Goal: Ask a question: Seek information or help from site administrators or community

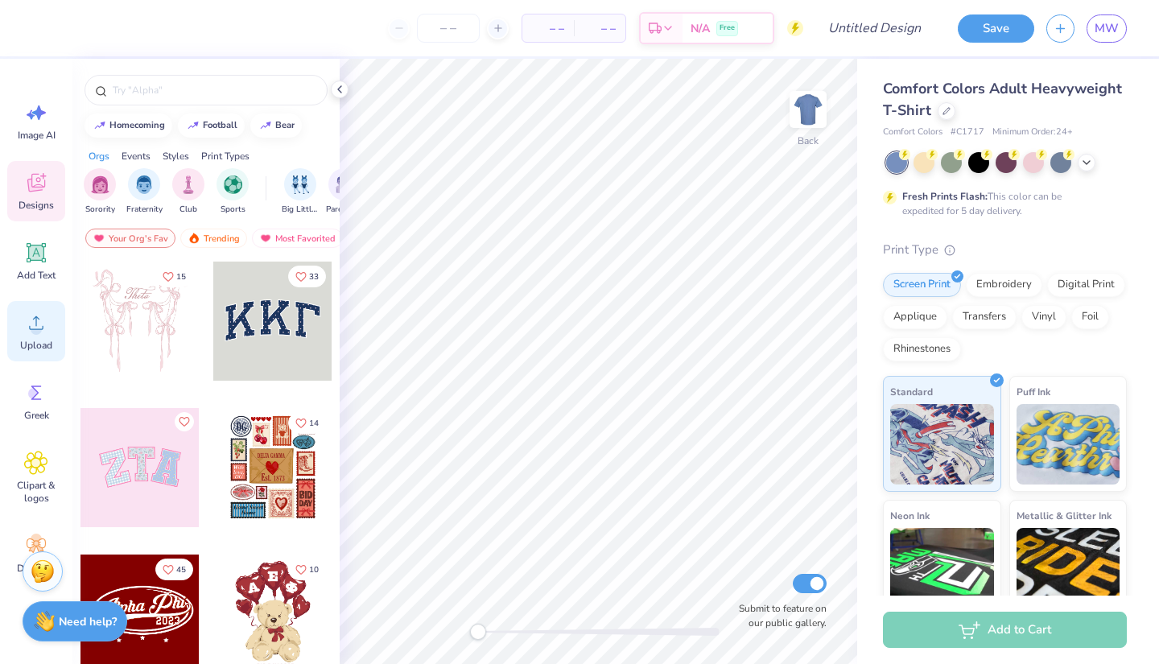
click at [41, 342] on span "Upload" at bounding box center [36, 345] width 32 height 13
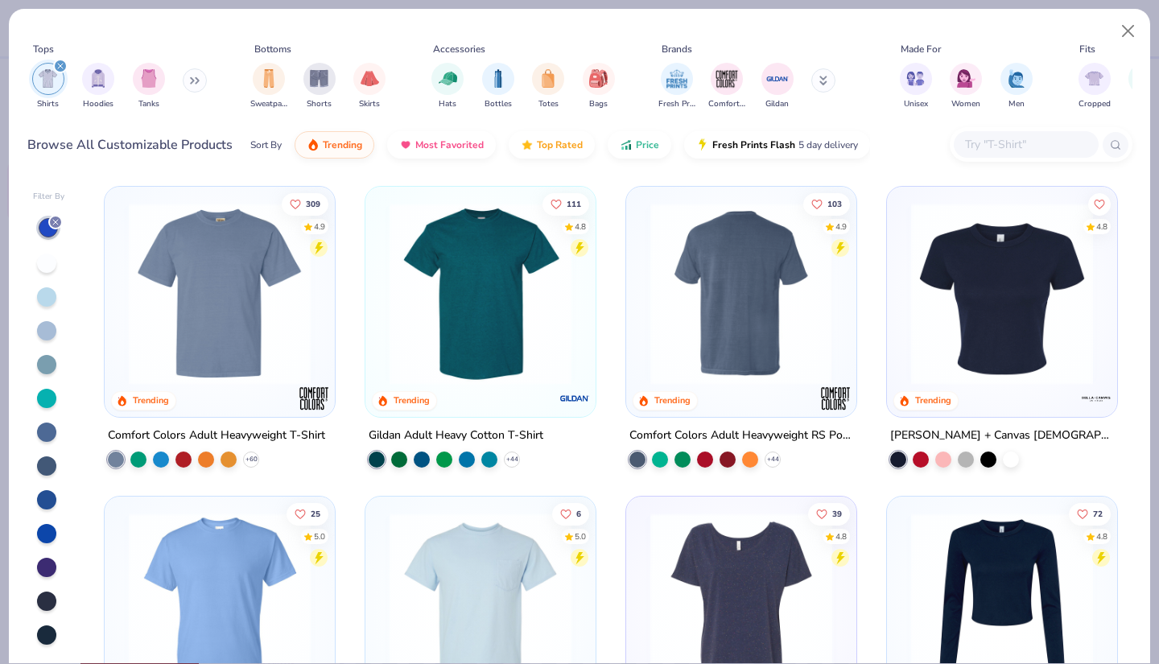
click at [492, 347] on img at bounding box center [481, 294] width 198 height 182
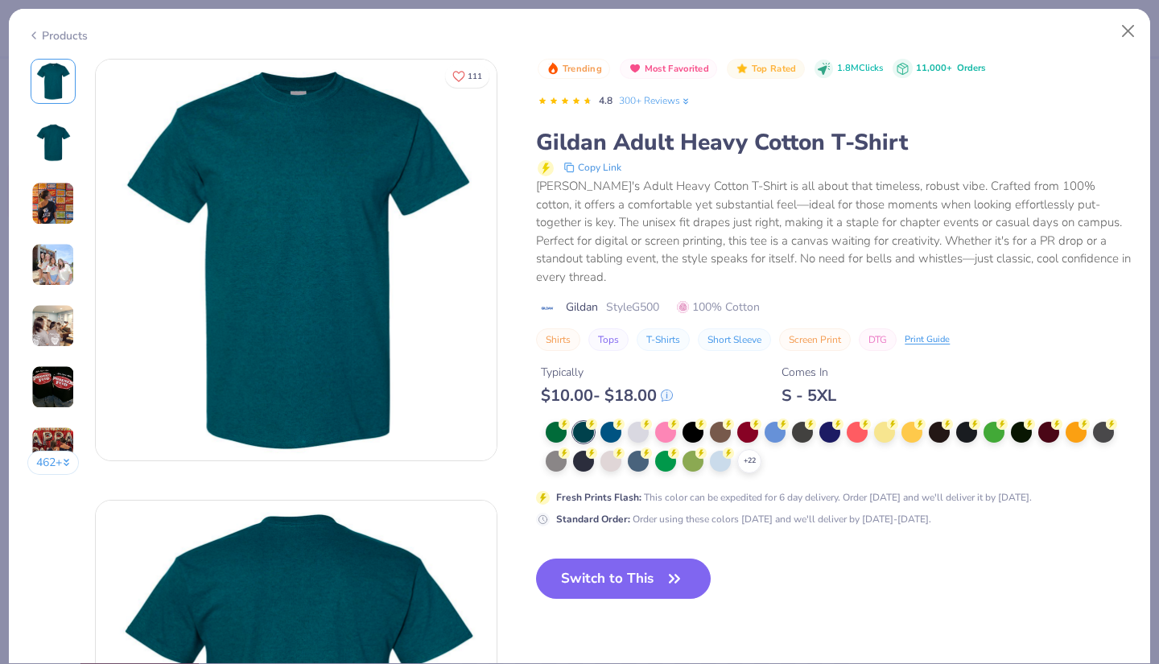
click at [654, 540] on div "Trending Most Favorited Top Rated 1.8M Clicks 11,000+ Orders 4.8 300+ Reviews G…" at bounding box center [834, 342] width 596 height 567
click at [644, 581] on button "Switch to This" at bounding box center [623, 579] width 175 height 40
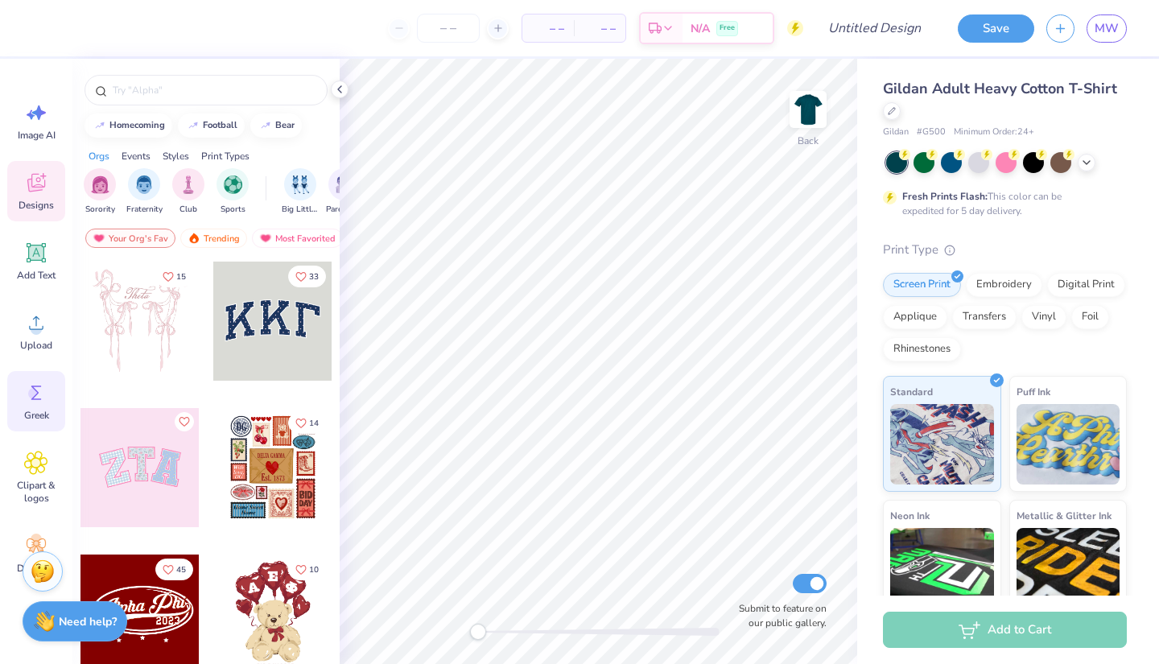
scroll to position [41, 0]
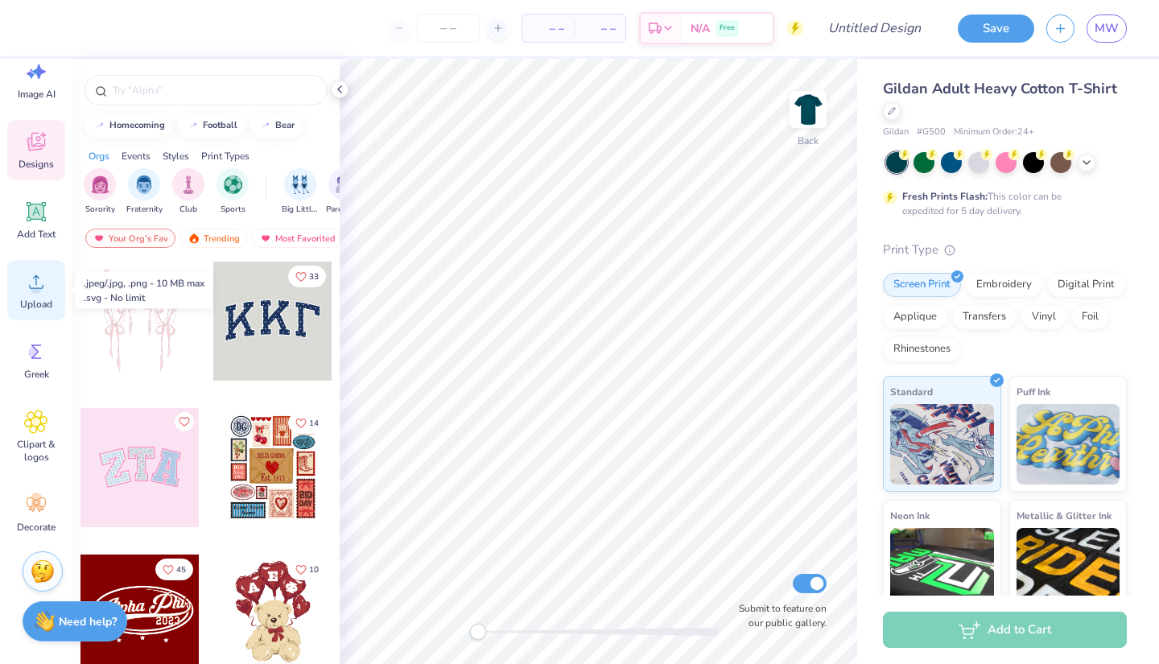
click at [36, 298] on span "Upload" at bounding box center [36, 304] width 32 height 13
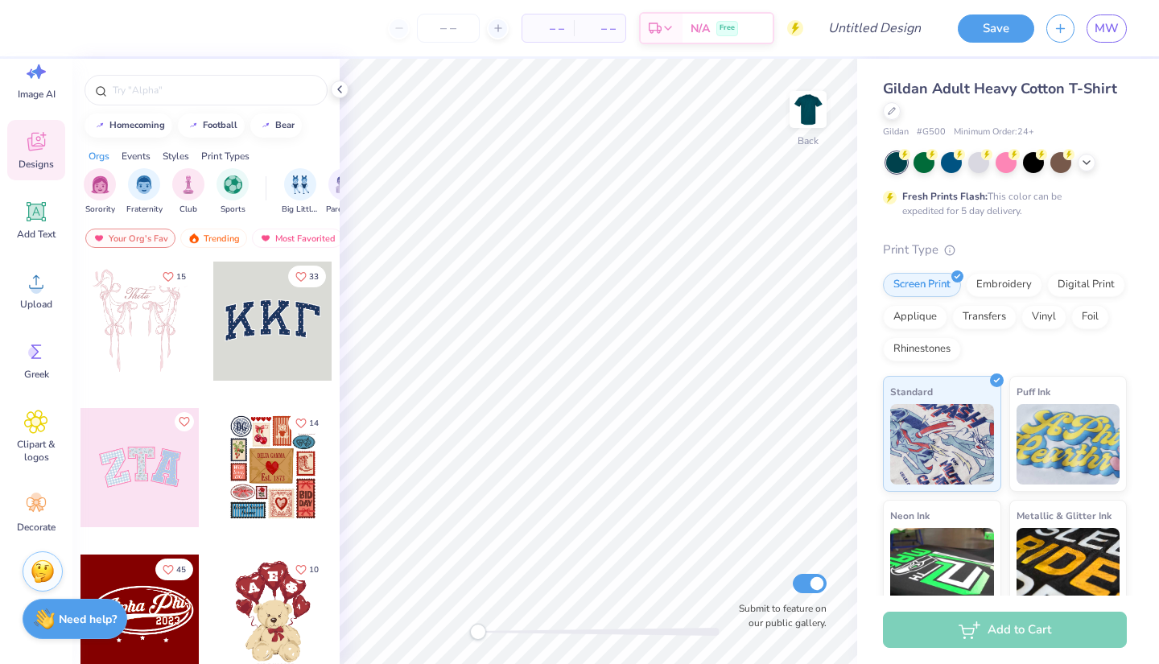
click at [89, 620] on strong "Need help?" at bounding box center [88, 619] width 58 height 15
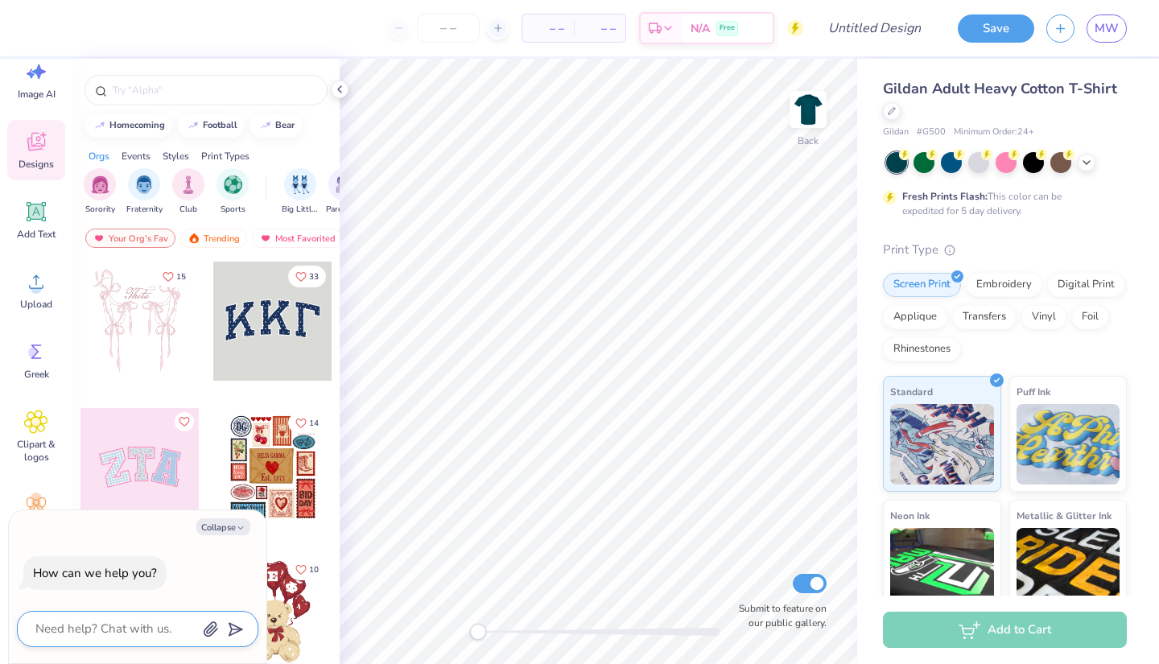
click at [132, 633] on textarea at bounding box center [115, 629] width 163 height 22
type textarea "c"
type textarea "x"
type textarea "ca"
type textarea "x"
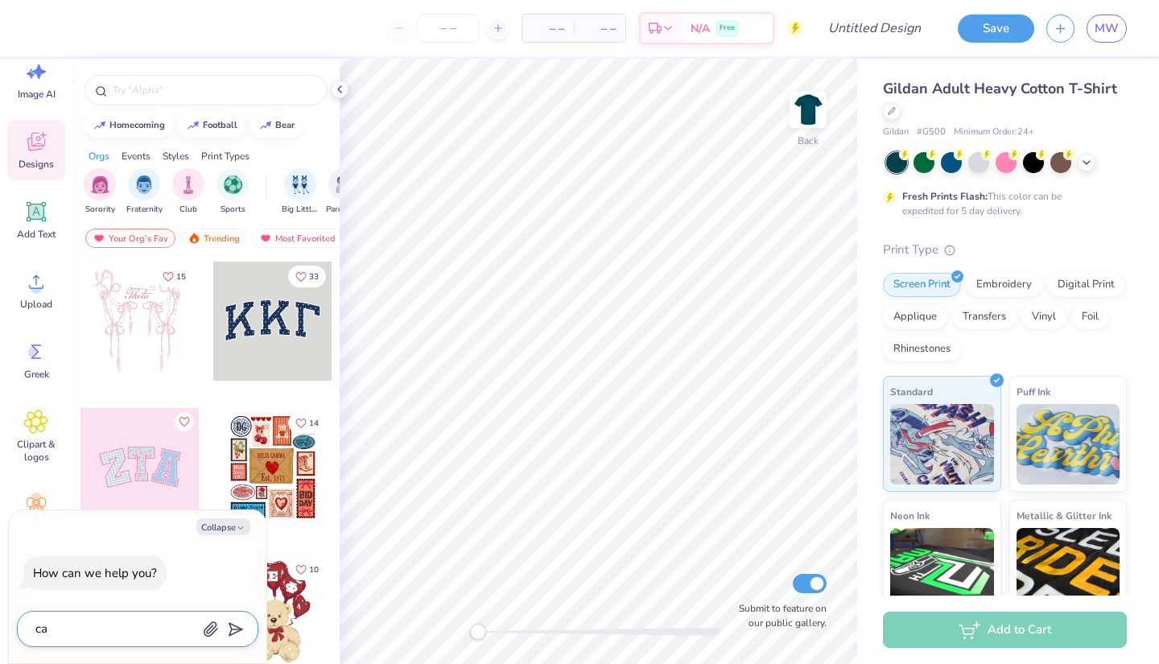
type textarea "can"
type textarea "x"
type textarea "can"
type textarea "x"
type textarea "can i"
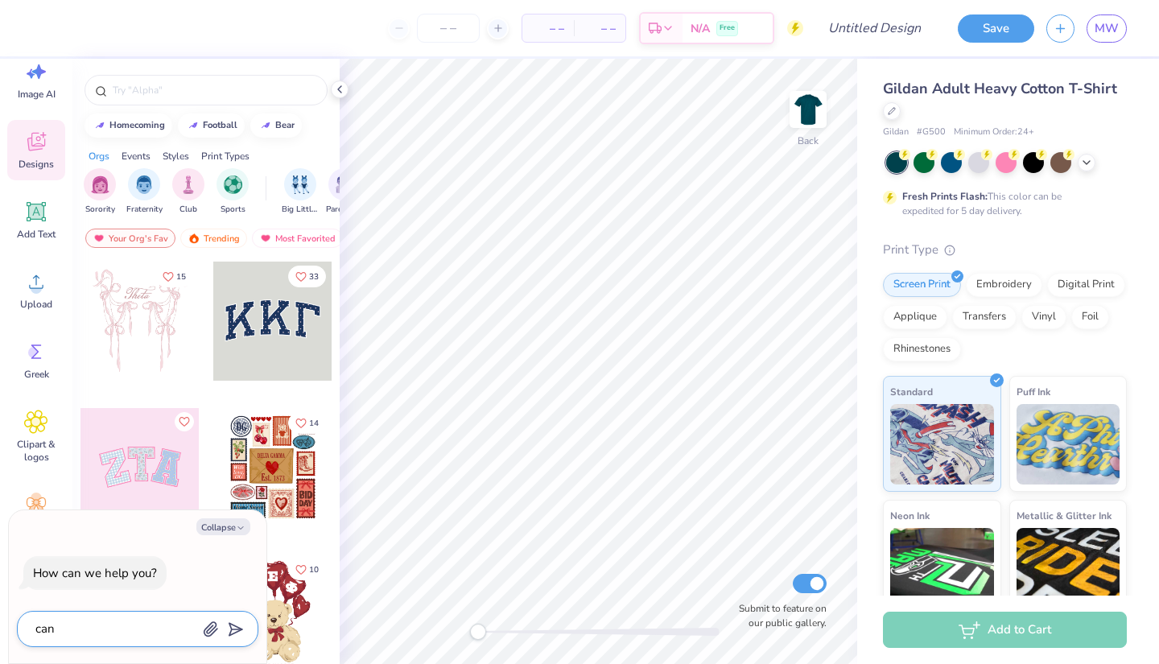
type textarea "x"
type textarea "can i"
type textarea "x"
type textarea "can i a"
type textarea "x"
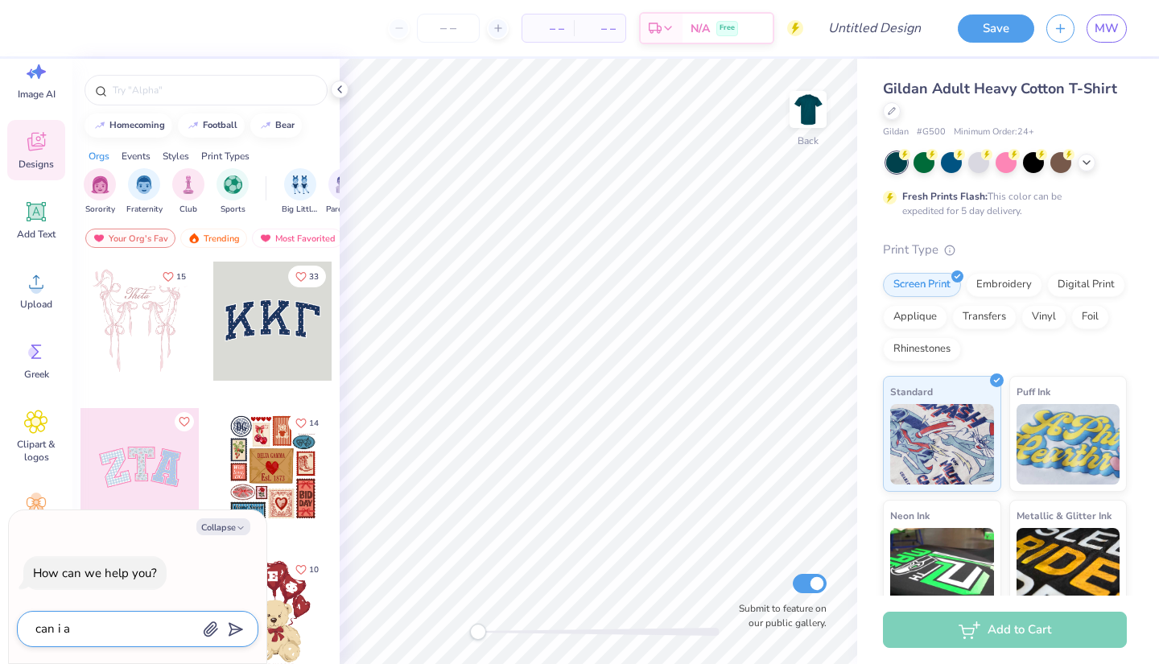
type textarea "can i ac"
type textarea "x"
type textarea "can i acc"
type textarea "x"
type textarea "can i acce"
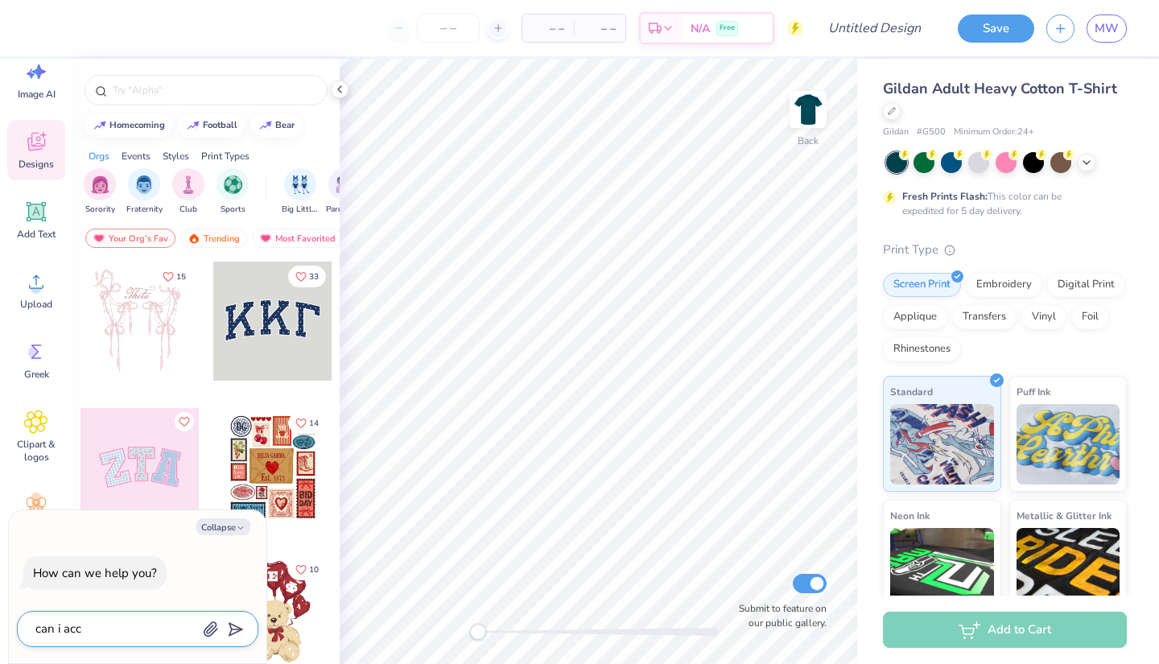
type textarea "x"
type textarea "can i acces"
type textarea "x"
type textarea "can i access"
type textarea "x"
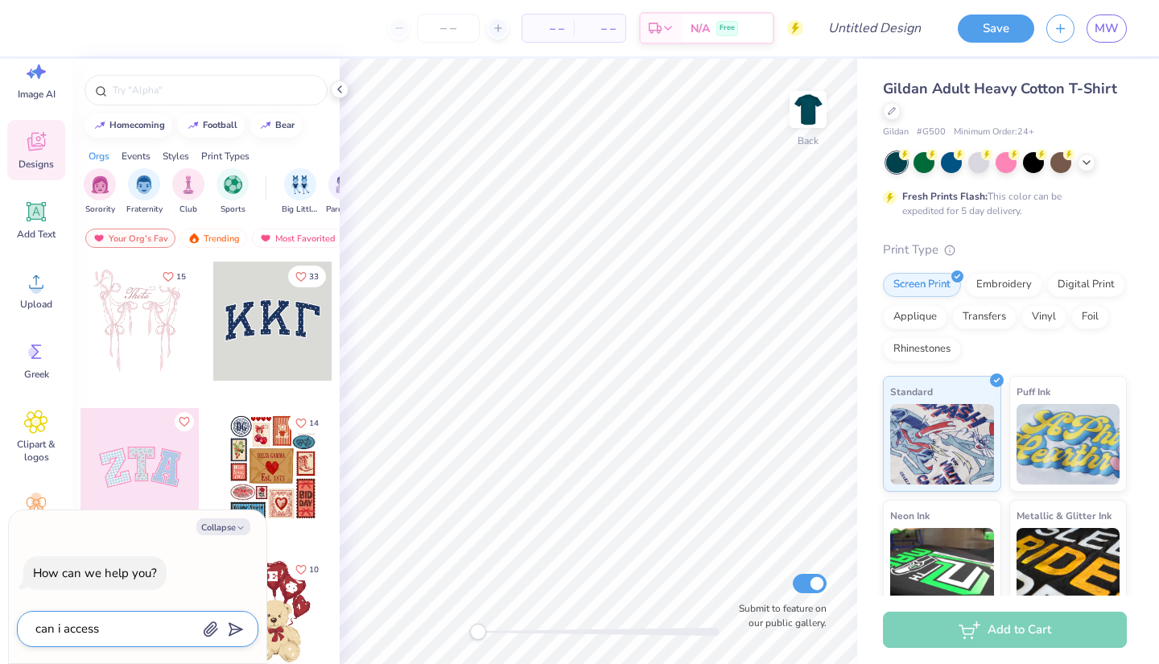
type textarea "can i access"
type textarea "x"
type textarea "can i access t"
type textarea "x"
type textarea "can i access the"
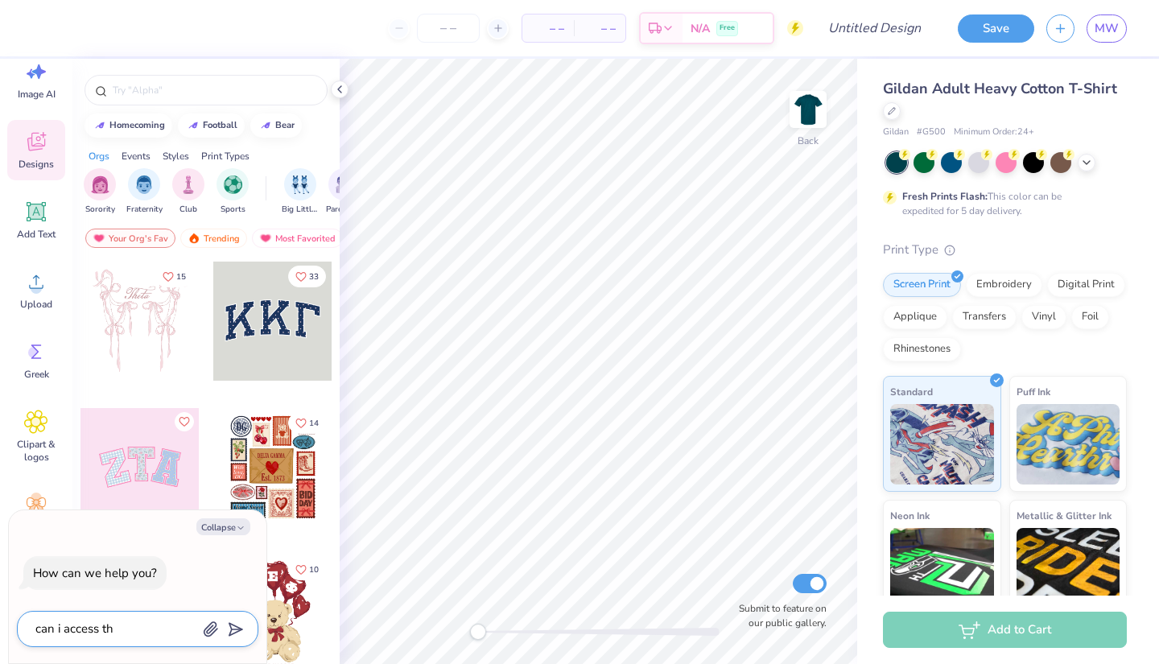
type textarea "x"
type textarea "can i access the"
type textarea "x"
type textarea "can i access the f"
type textarea "x"
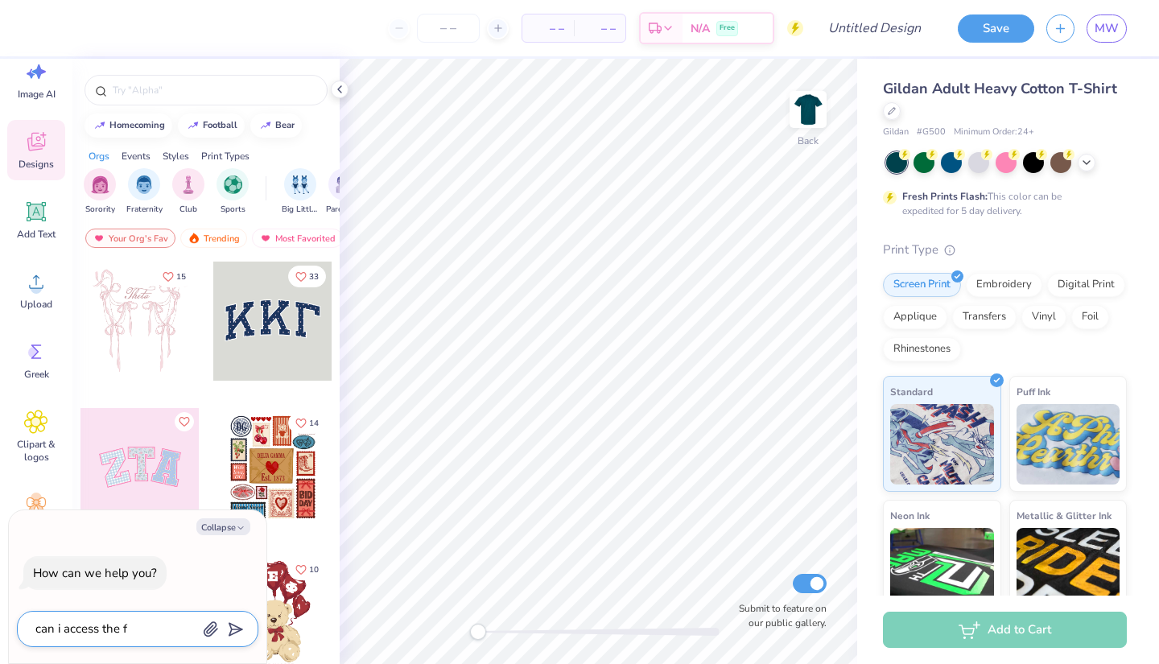
type textarea "can i access the fi"
type textarea "x"
type textarea "can i access the fil"
type textarea "x"
type textarea "can i access the file"
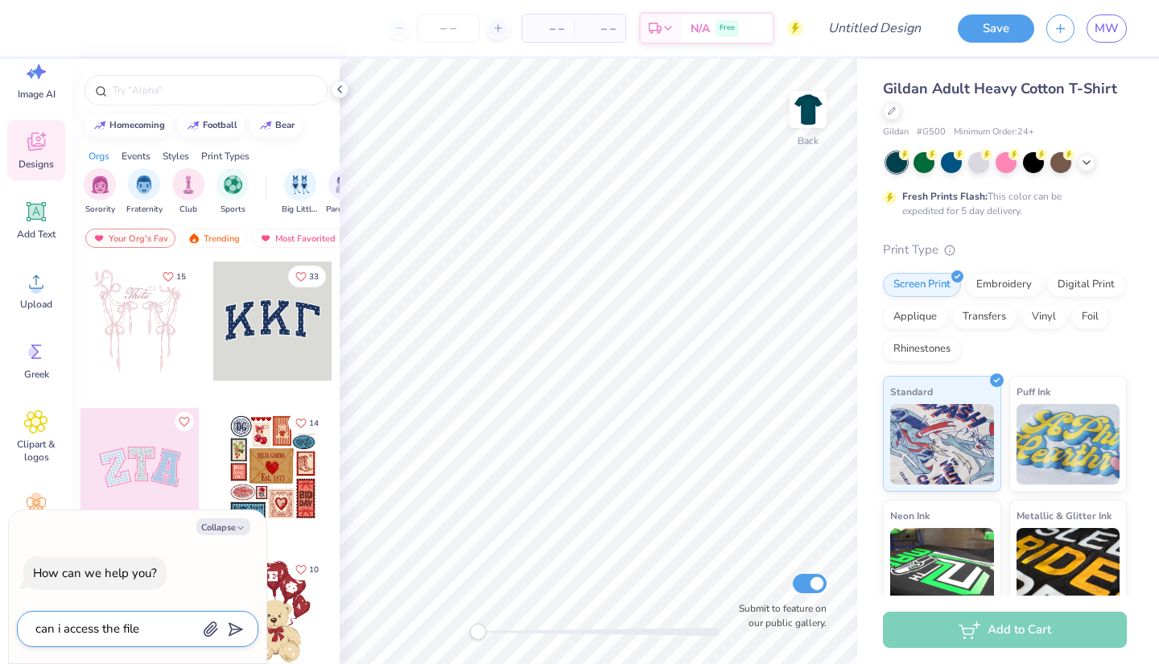
type textarea "x"
type textarea "can i access the files"
type textarea "x"
type textarea "can i access the files"
type textarea "x"
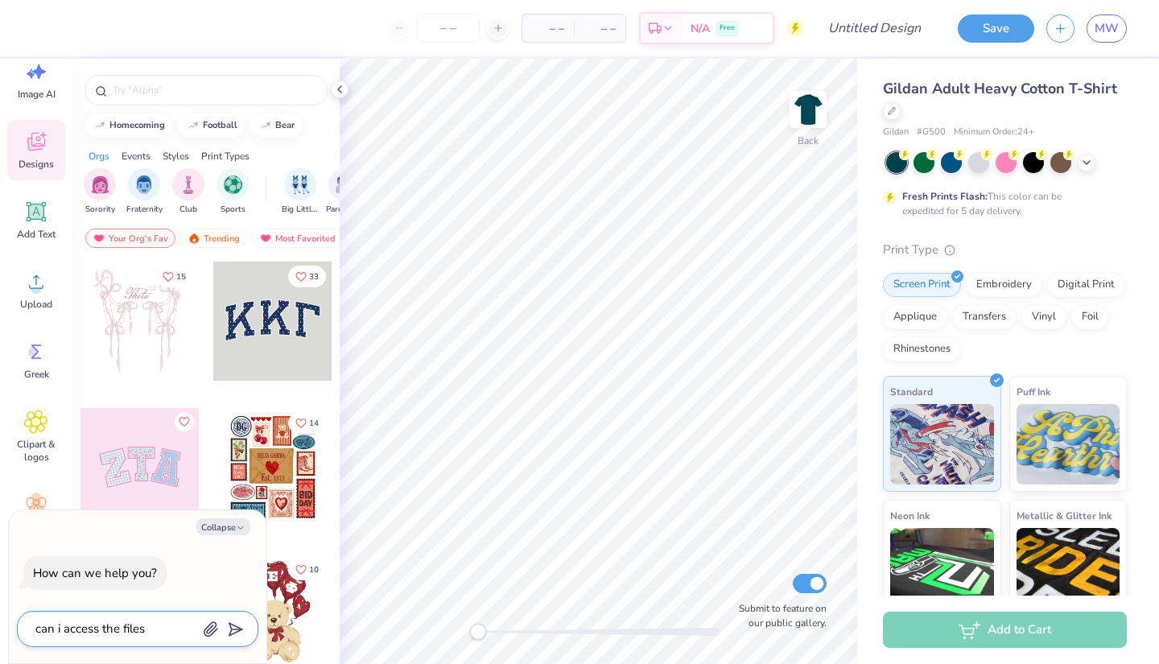
type textarea "can i access the files t"
type textarea "x"
type textarea "can i access the files th"
type textarea "x"
type textarea "can i access the files tha"
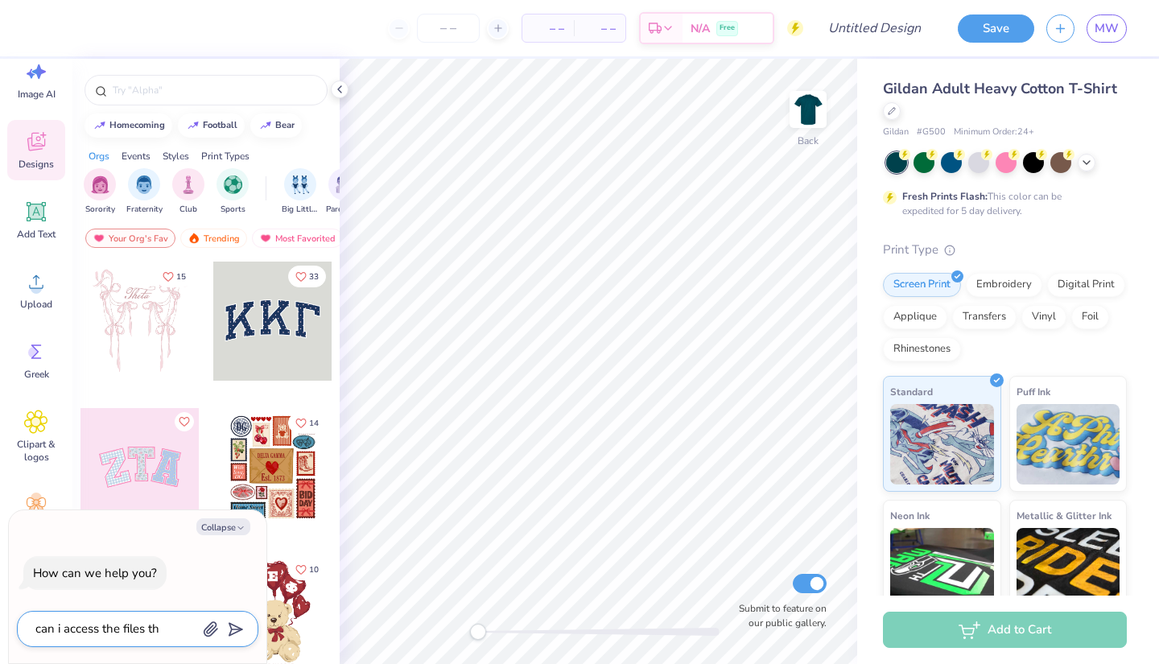
type textarea "x"
type textarea "can i access the files that"
type textarea "x"
type textarea "can i access the files that"
type textarea "x"
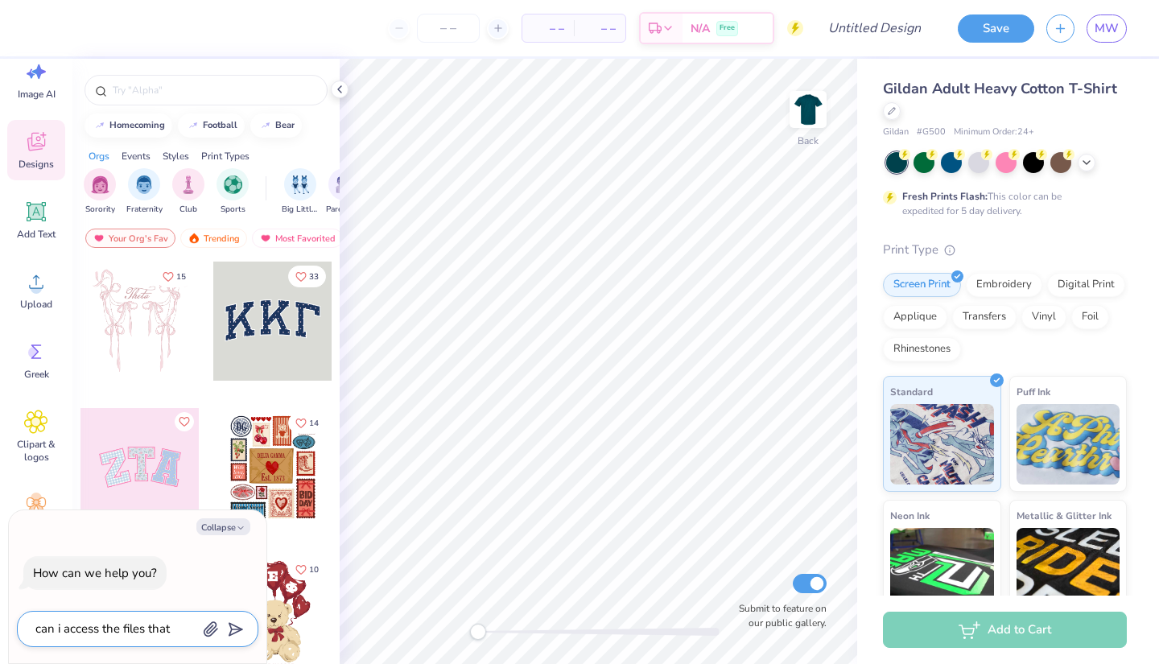
type textarea "can i access the files that i"
type textarea "x"
type textarea "can i access the files that i"
type textarea "x"
type textarea "can i access the files that i h"
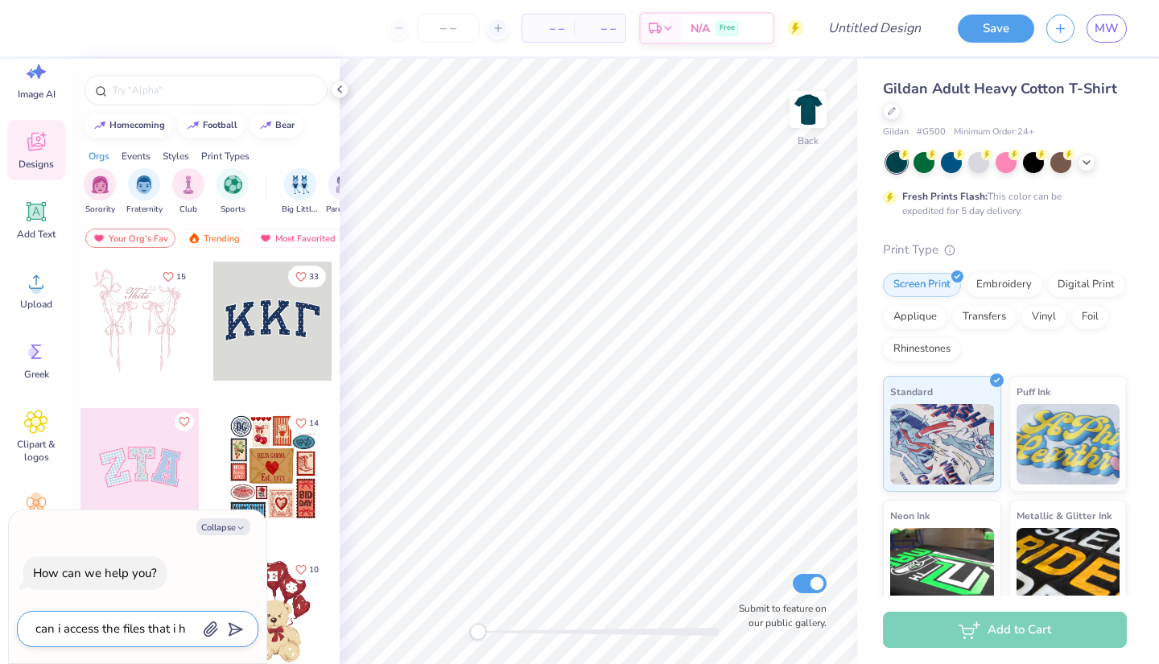
type textarea "x"
type textarea "can i access the files that i ha"
type textarea "x"
type textarea "can i access the files that i hav"
type textarea "x"
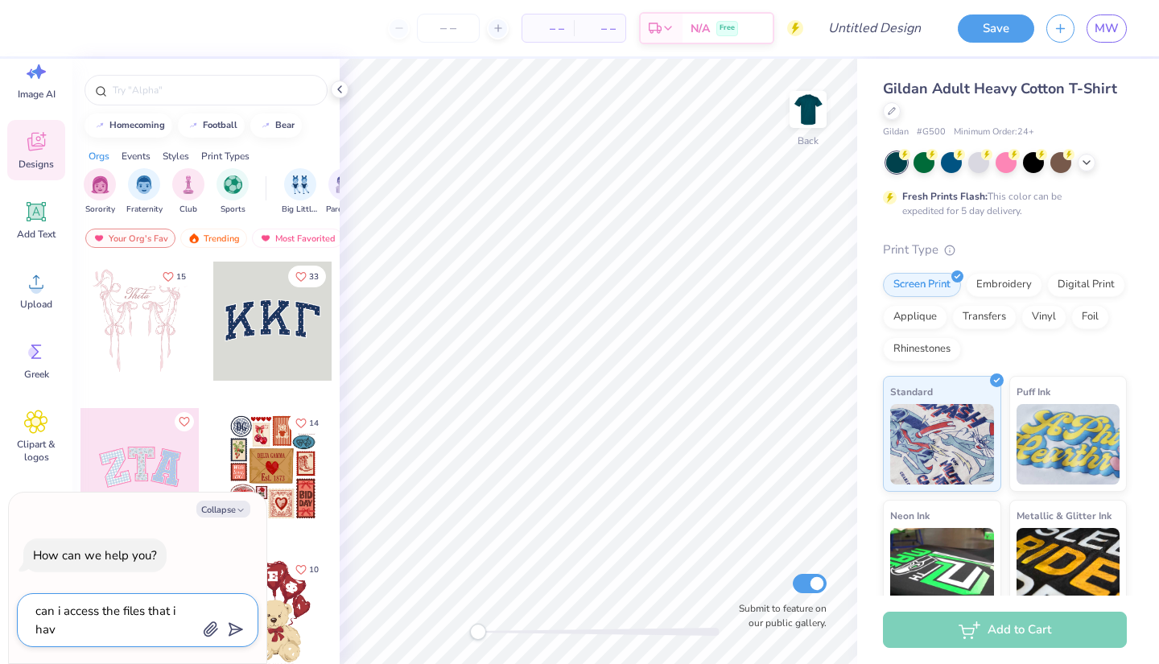
type textarea "can i access the files that i have"
type textarea "x"
type textarea "can i access the files that i have"
type textarea "x"
type textarea "can i access the files that i have u"
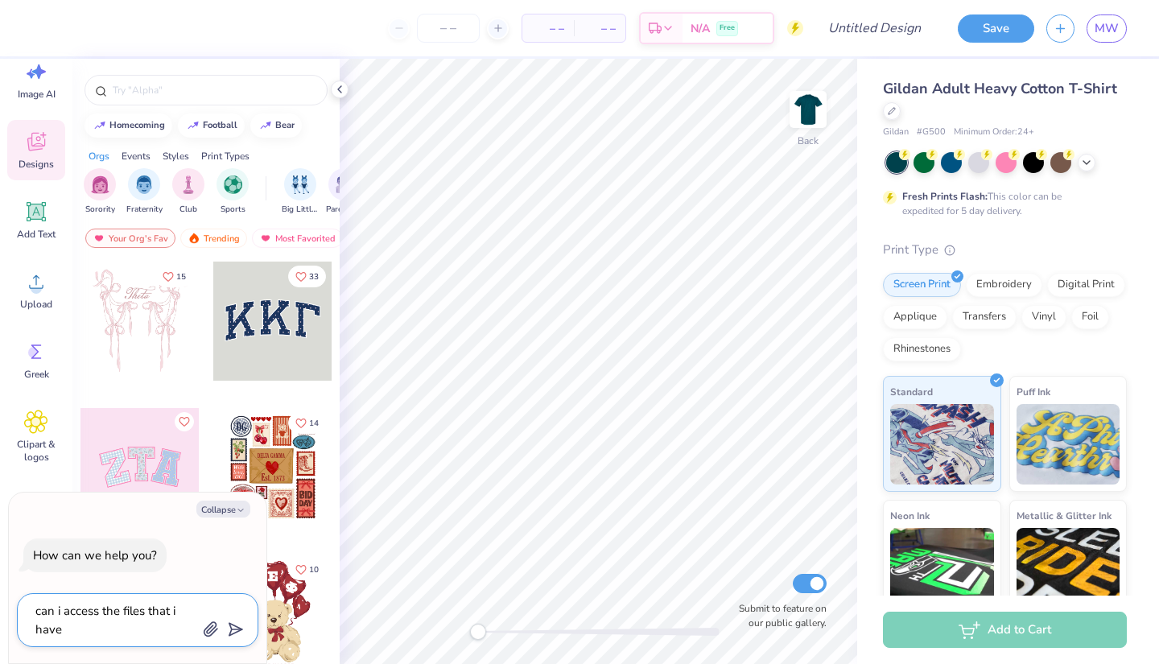
type textarea "x"
type textarea "can i access the files that i have up"
type textarea "x"
type textarea "can i access the files that i have upl"
type textarea "x"
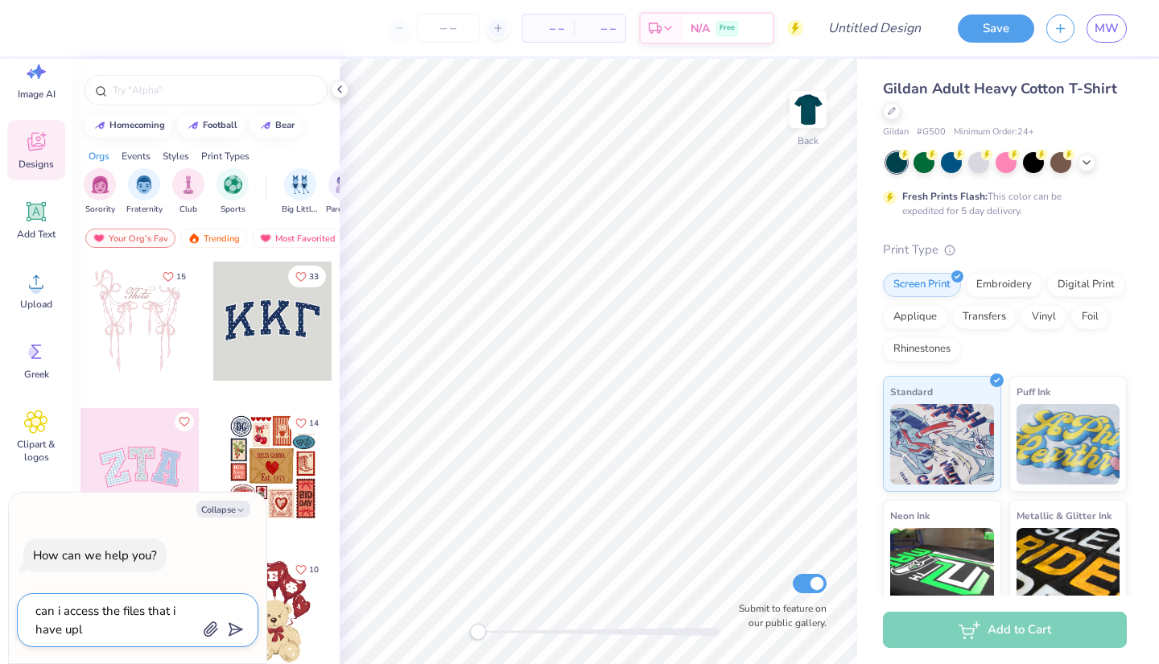
type textarea "can i access the files that i have uplo"
type textarea "x"
type textarea "can i access the files that i have uploa"
type textarea "x"
type textarea "can i access the files that i have upload"
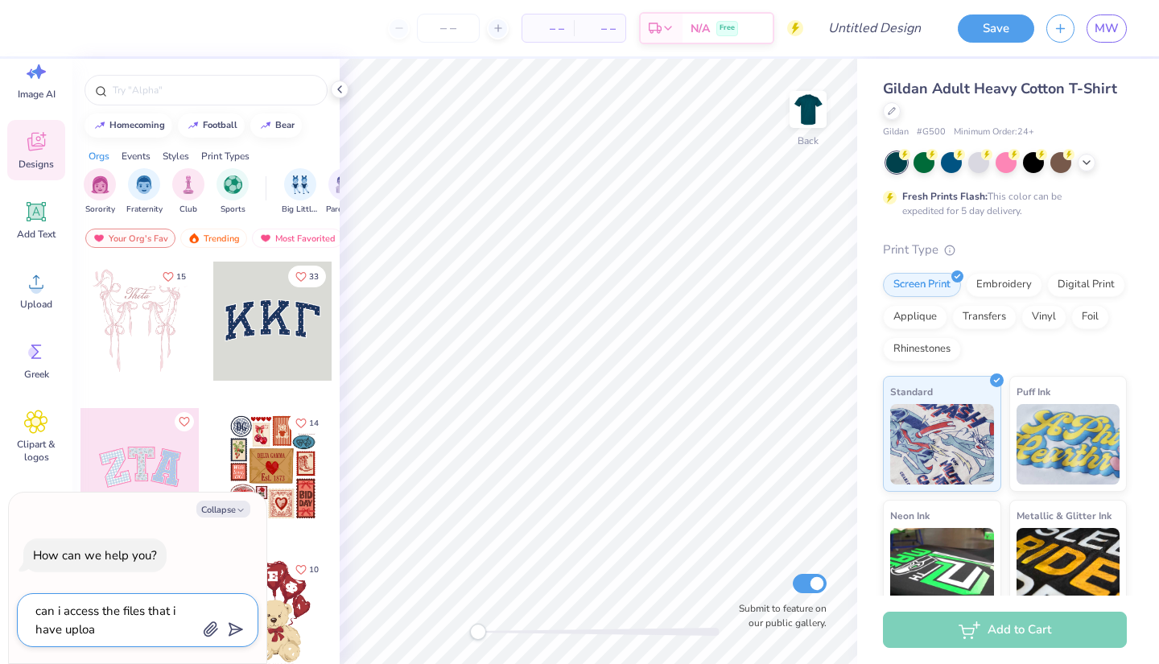
type textarea "x"
type textarea "can i access the files that i have uploade"
type textarea "x"
type textarea "can i access the files that i have uploaded"
type textarea "x"
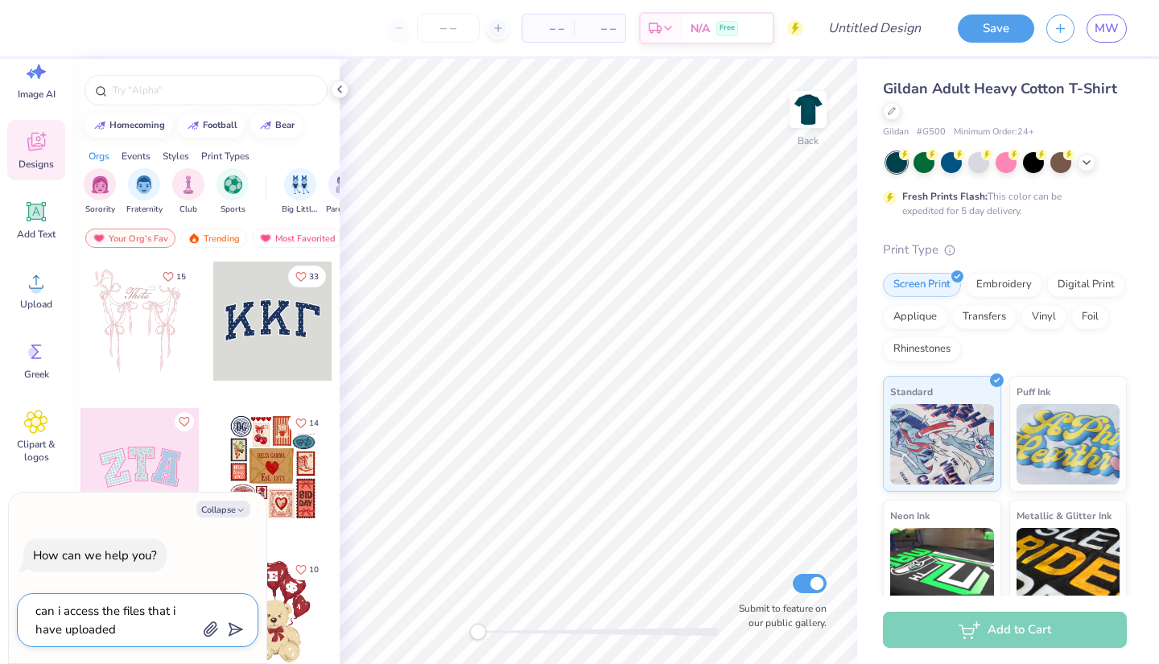
type textarea "can i access the files that i have uploaded"
type textarea "x"
type textarea "can i access the files that i have uploaded t"
type textarea "x"
type textarea "can i access the files that i have uploaded th"
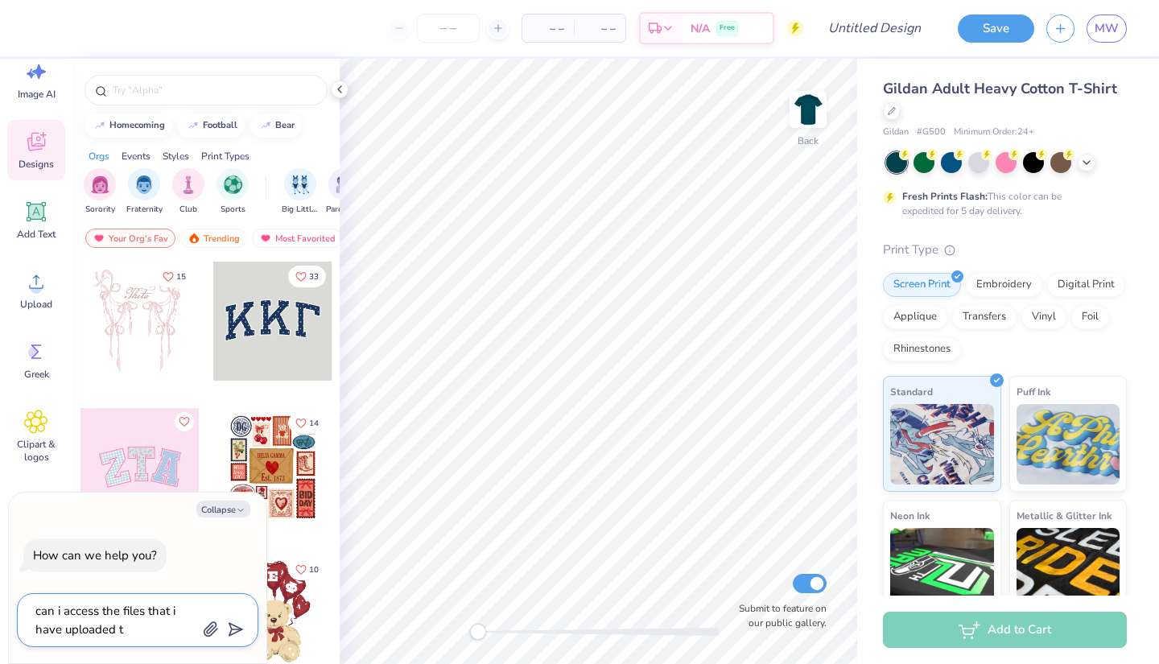
type textarea "x"
type textarea "can i access the files that i have uploaded thr"
type textarea "x"
type textarea "can i access the files that i have uploaded thro"
type textarea "x"
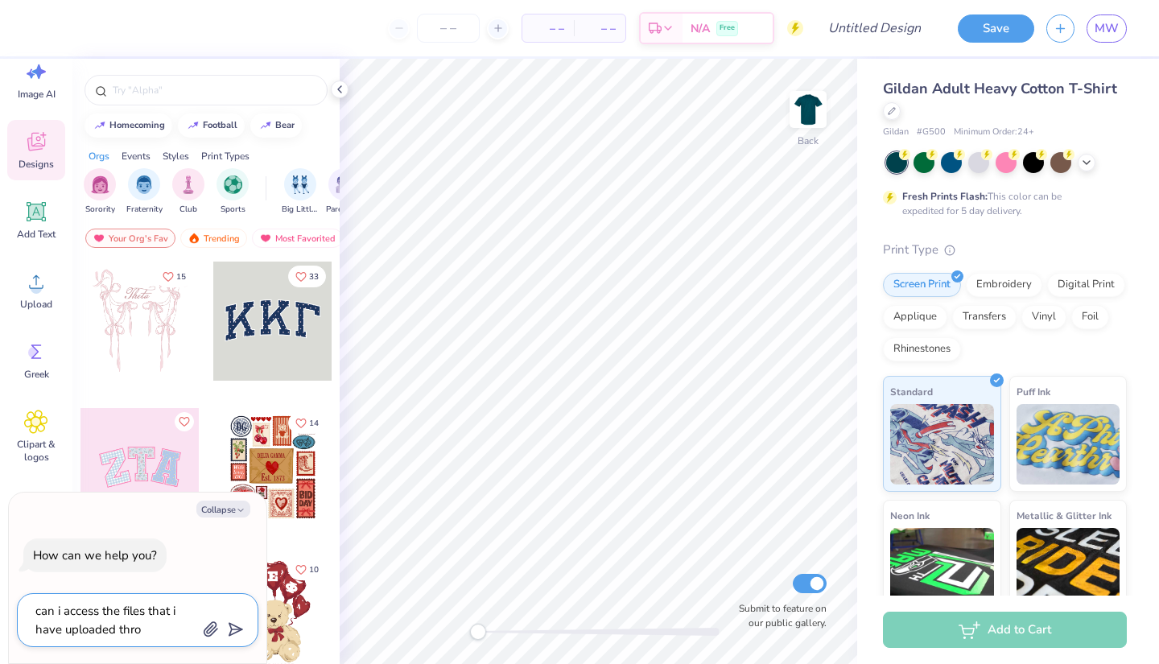
type textarea "can i access the files that i have uploaded throu"
type textarea "x"
type textarea "can i access the files that i have uploaded throug"
type textarea "x"
type textarea "can i access the files that i have uploaded through"
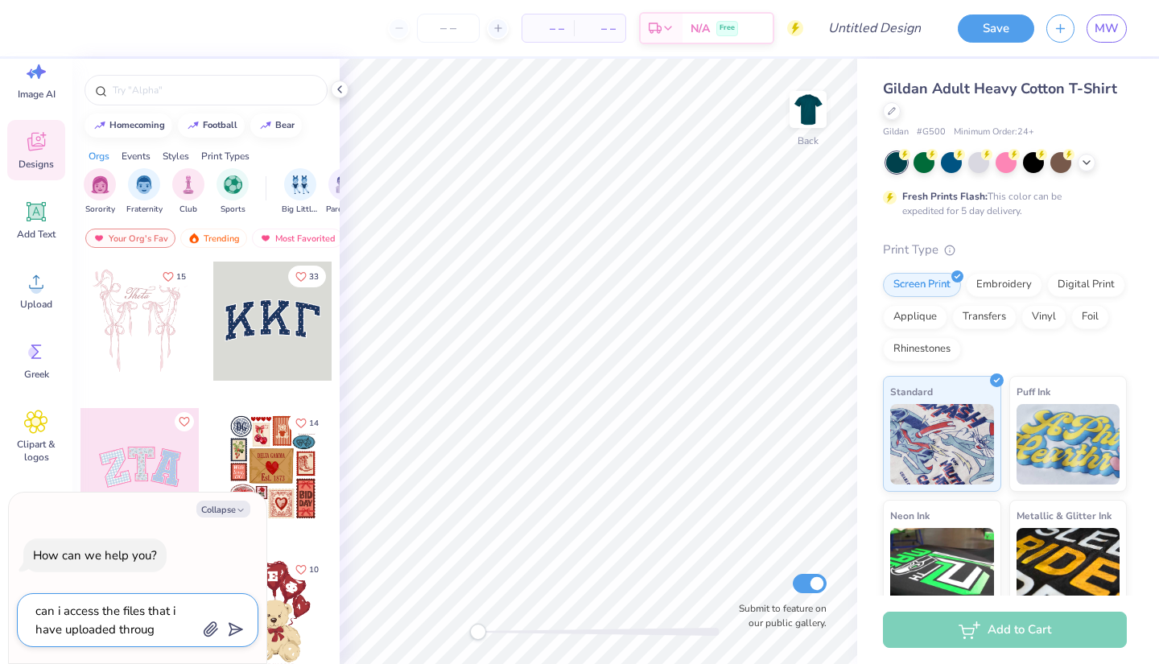
type textarea "x"
type textarea "can i access the files that i have uploaded through"
type textarea "x"
type textarea "can i access the files that i have uploaded through f"
type textarea "x"
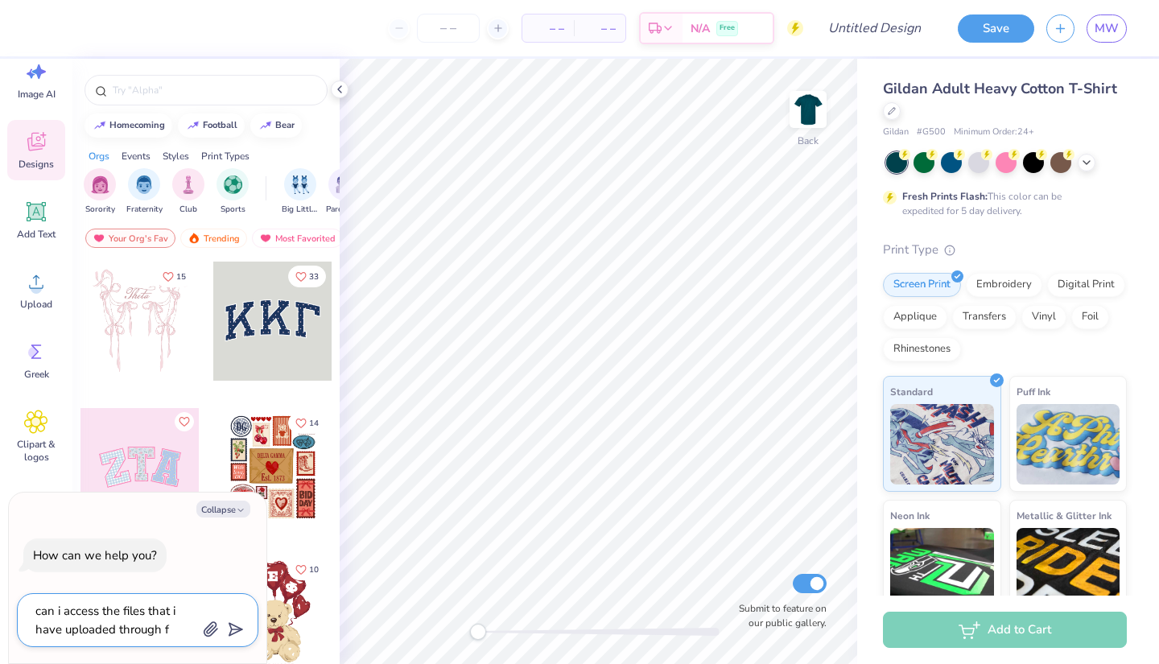
type textarea "can i access the files that i have uploaded through fr"
type textarea "x"
type textarea "can i access the files that i have uploaded through fre"
type textarea "x"
type textarea "can i access the files that i have uploaded through fres"
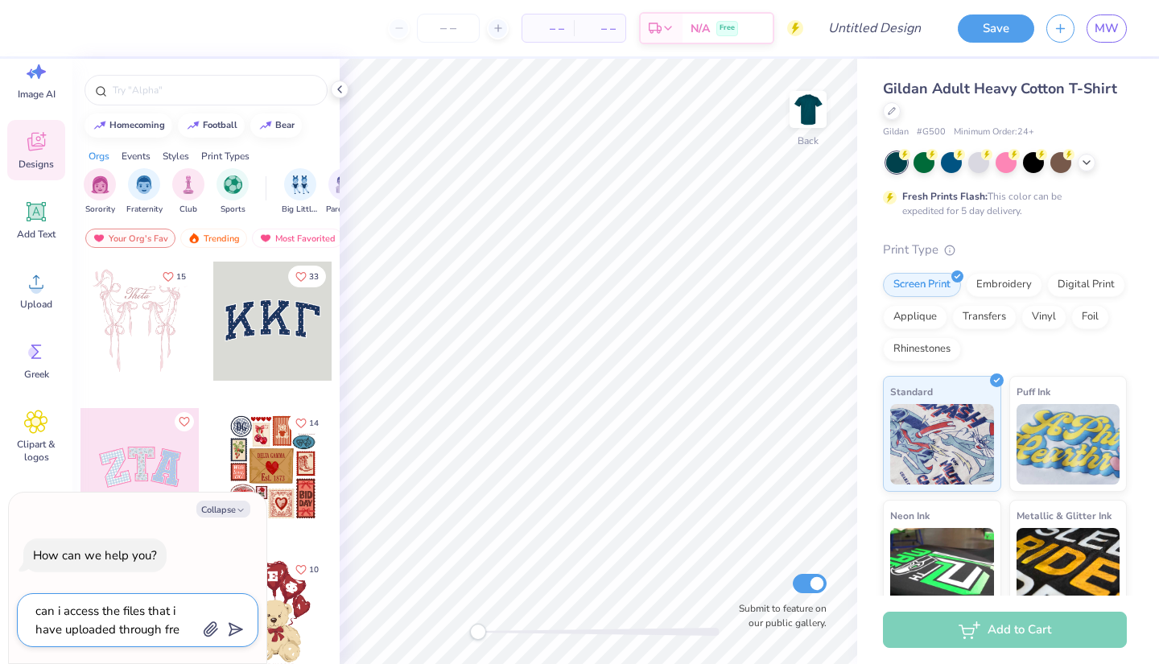
type textarea "x"
type textarea "can i access the files that i have uploaded through fresh"
type textarea "x"
type textarea "can i access the files that i have uploaded through freshp"
type textarea "x"
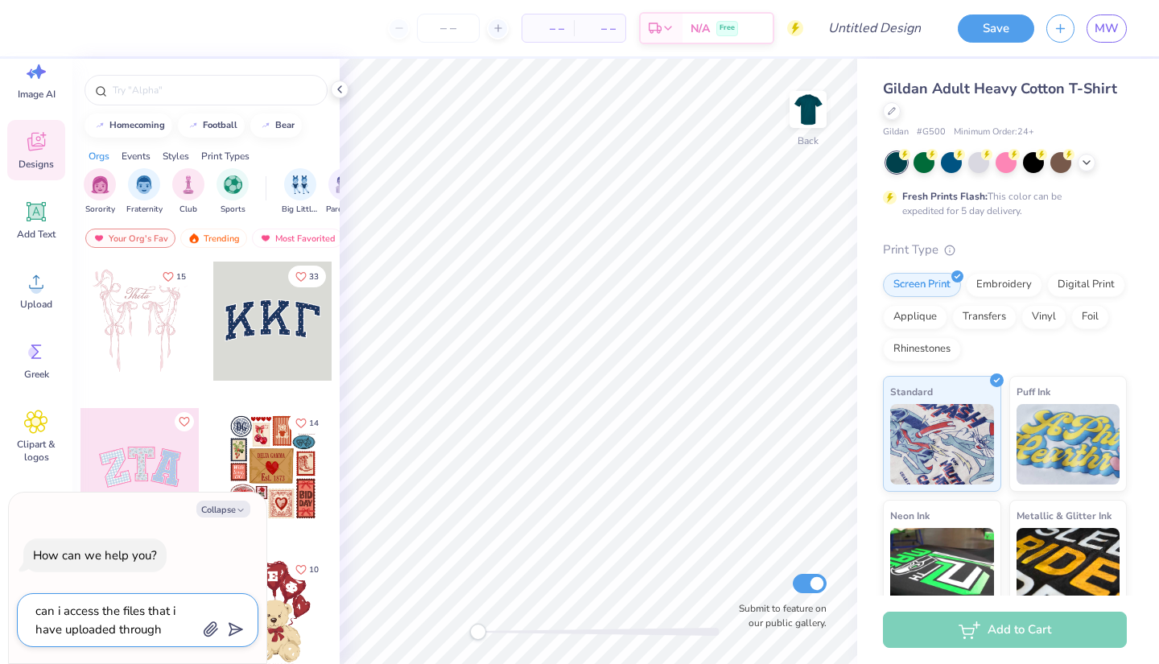
type textarea "can i access the files that i have uploaded through freshpr"
type textarea "x"
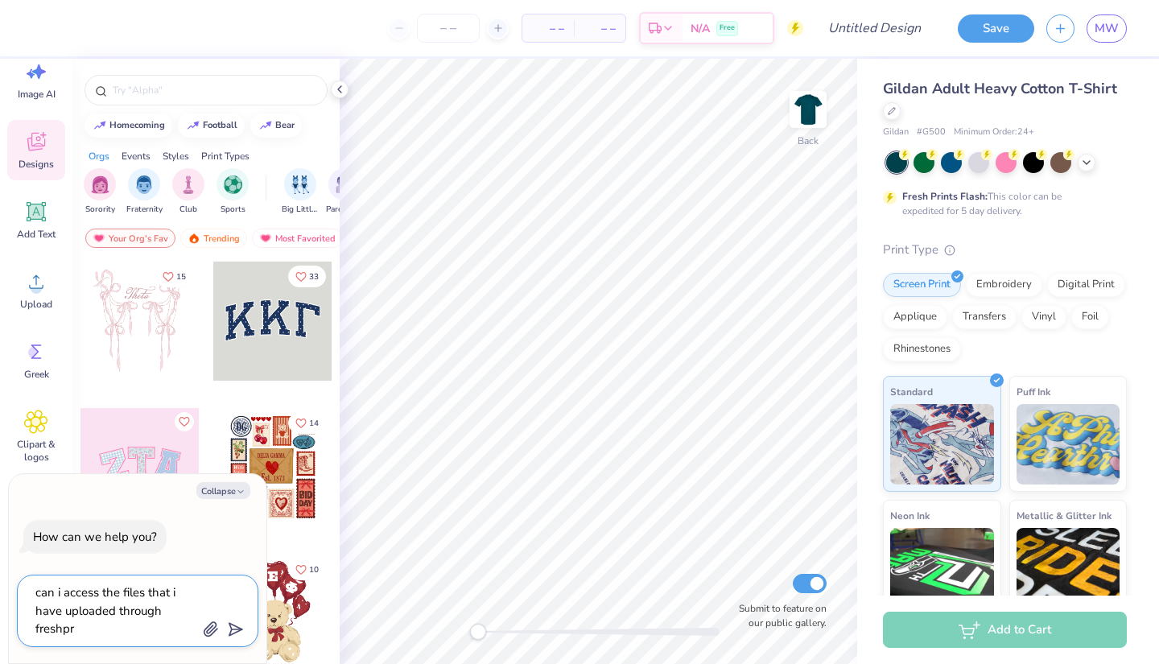
type textarea "can i access the files that i have uploaded through freshpri"
type textarea "x"
type textarea "can i access the files that i have uploaded through freshprin"
type textarea "x"
type textarea "can i access the files that i have uploaded through freshprint"
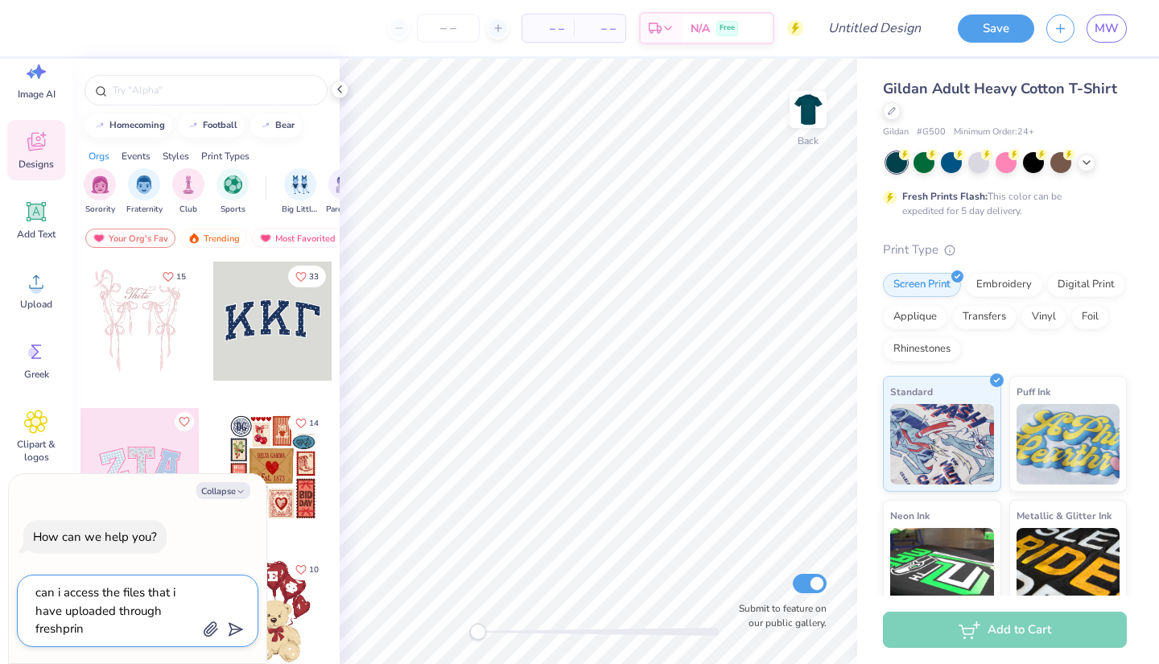
type textarea "x"
type textarea "can i access the files that i have uploaded through freshprints"
type textarea "x"
type textarea "can i access the files that i have uploaded through freshprints"
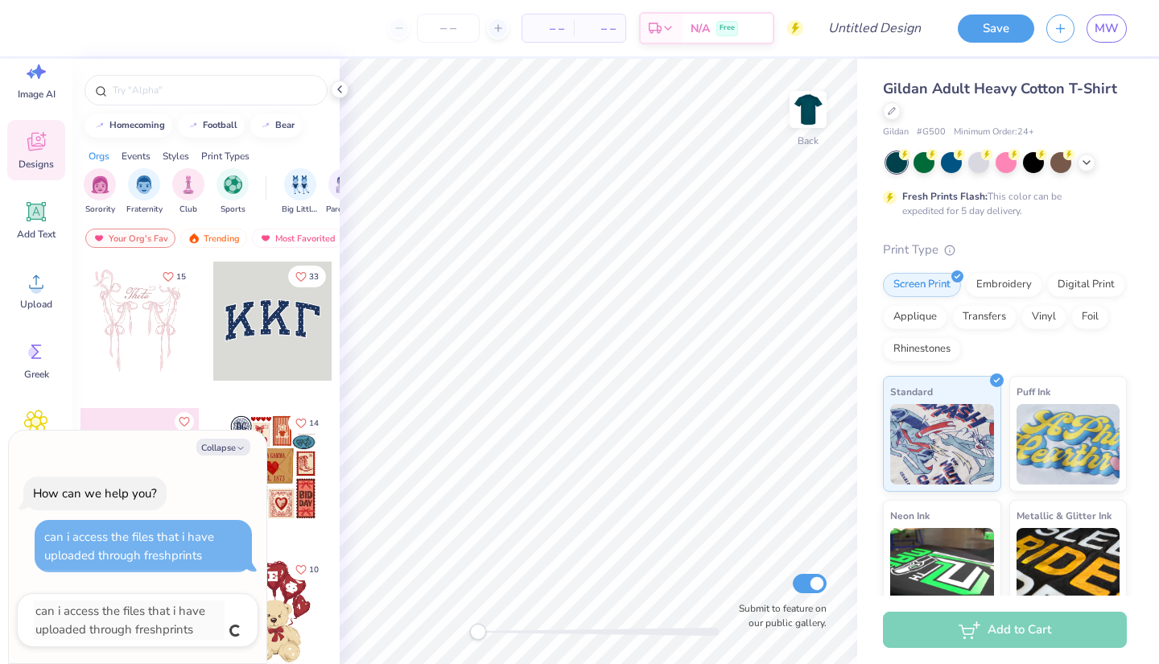
type textarea "x"
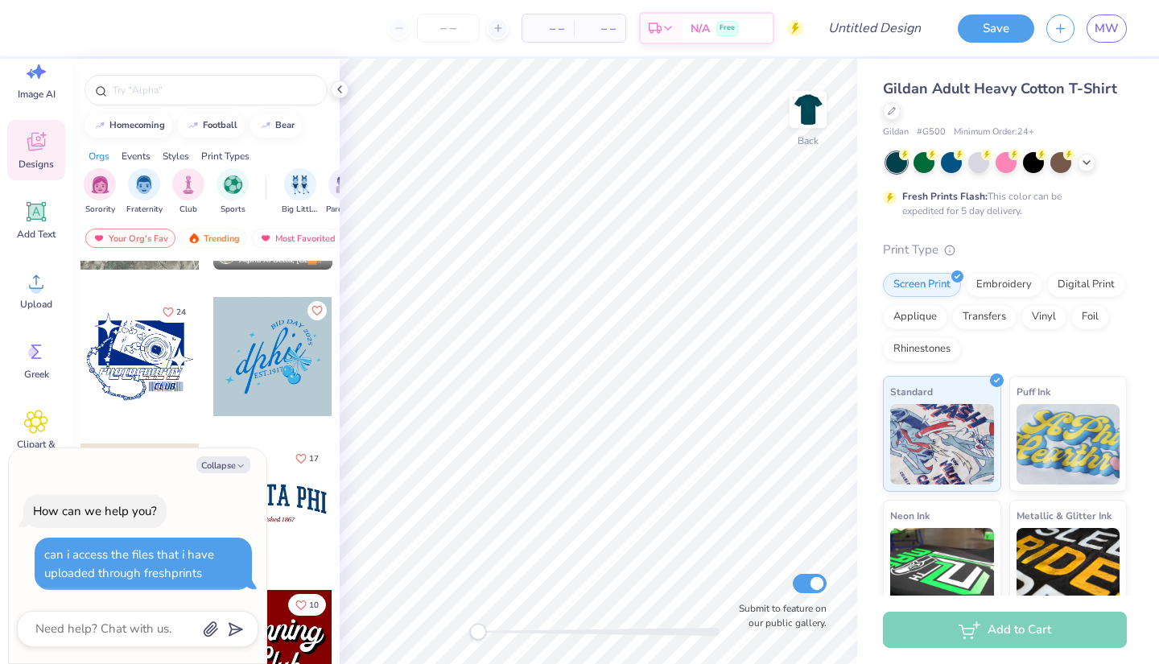
scroll to position [1577, 0]
type textarea "x"
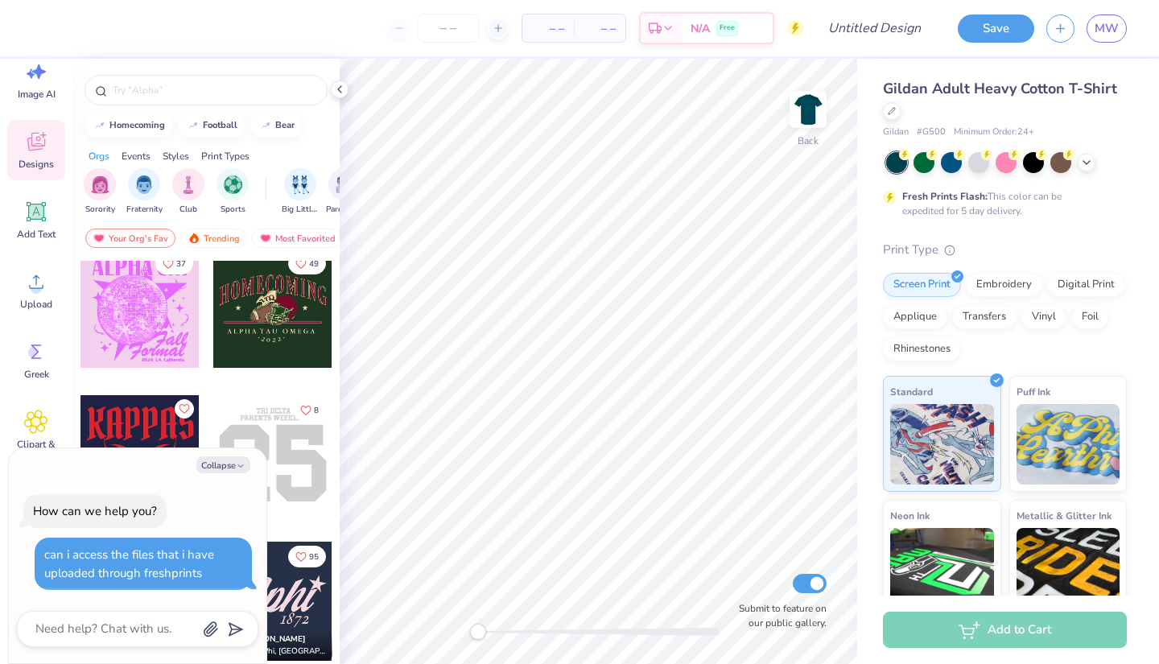
scroll to position [3383, 0]
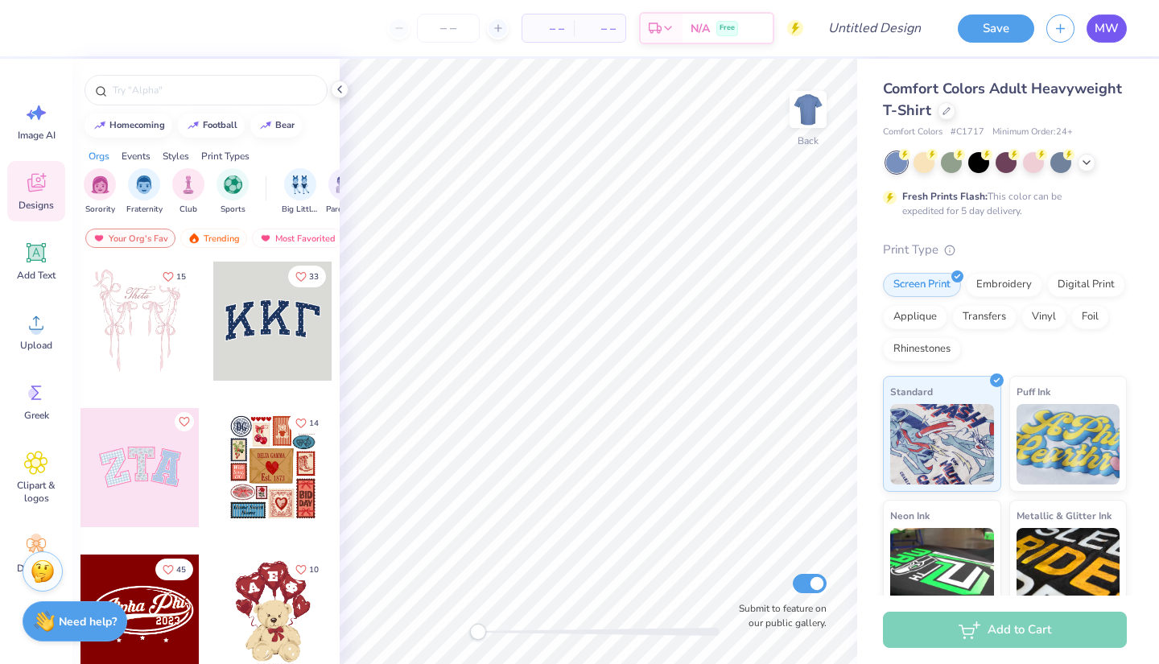
click at [1117, 33] on span "MW" at bounding box center [1107, 28] width 24 height 19
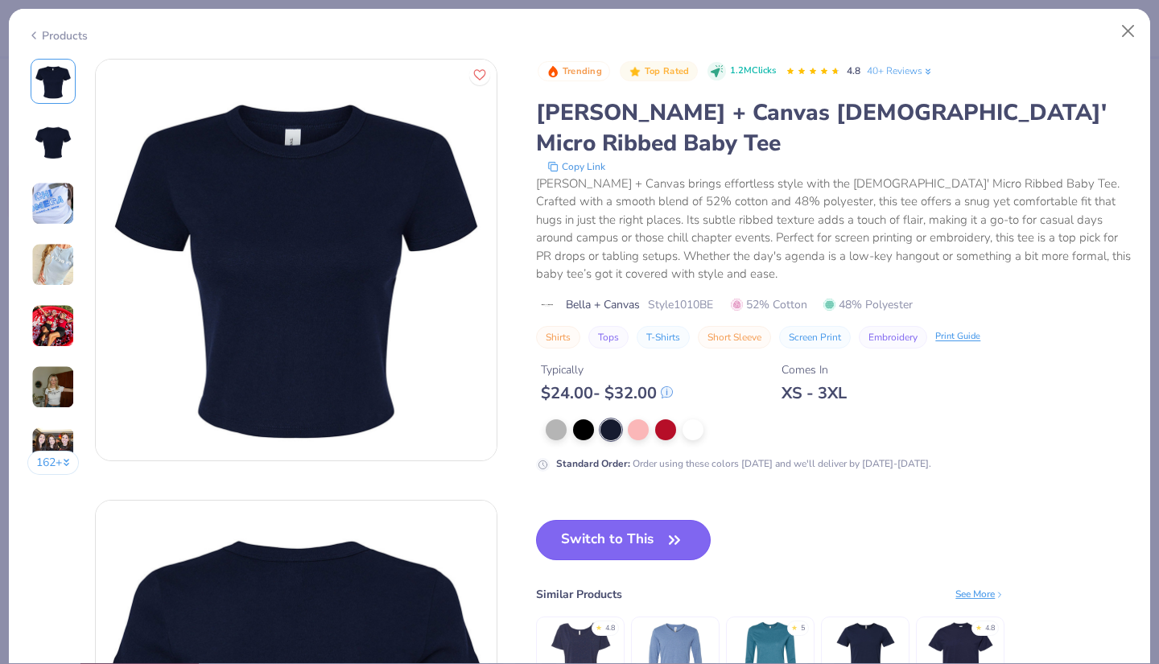
click at [678, 529] on icon "button" at bounding box center [674, 540] width 23 height 23
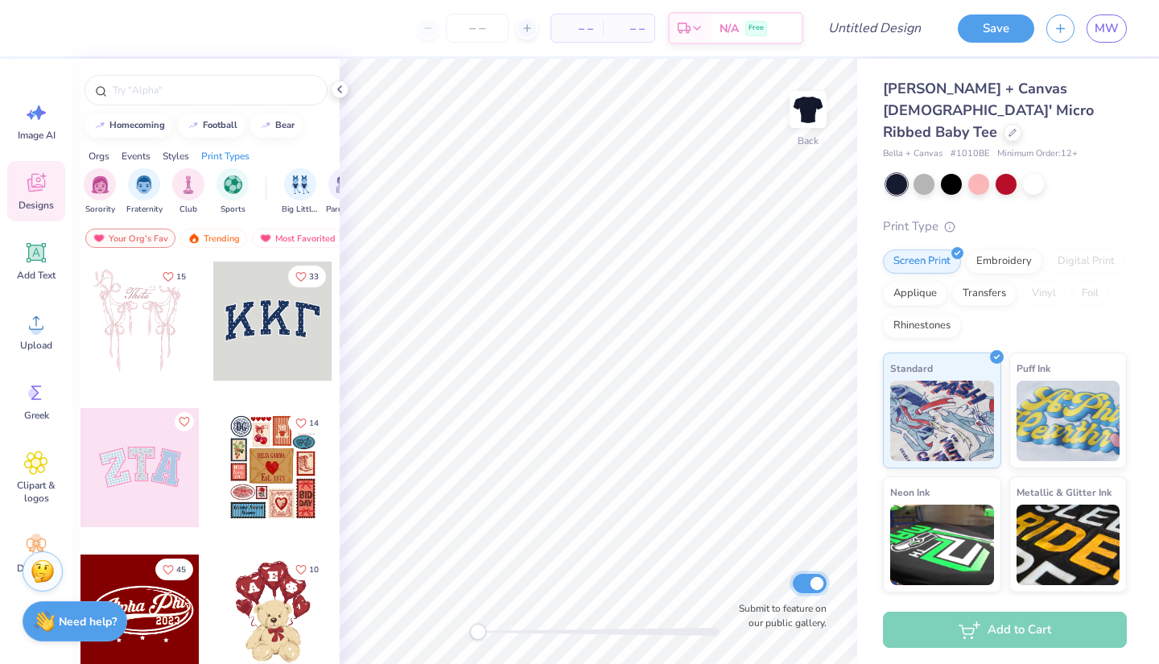
click at [807, 586] on input "Submit to feature on our public gallery." at bounding box center [810, 583] width 34 height 19
checkbox input "false"
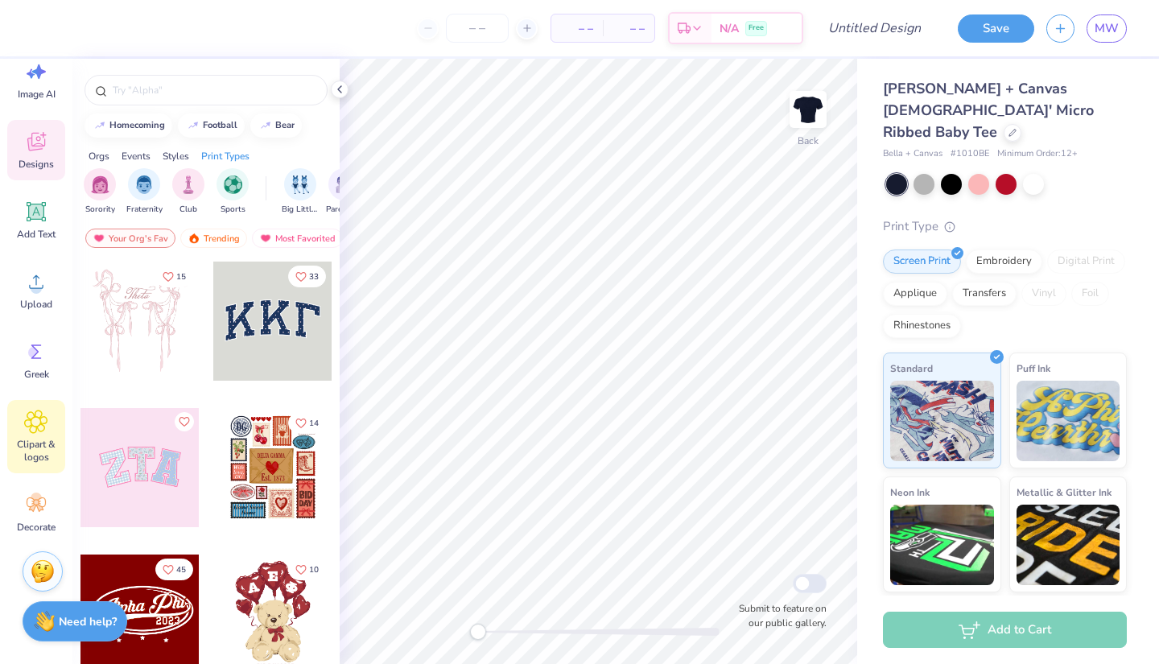
click at [52, 426] on div "Clipart & logos" at bounding box center [36, 436] width 58 height 73
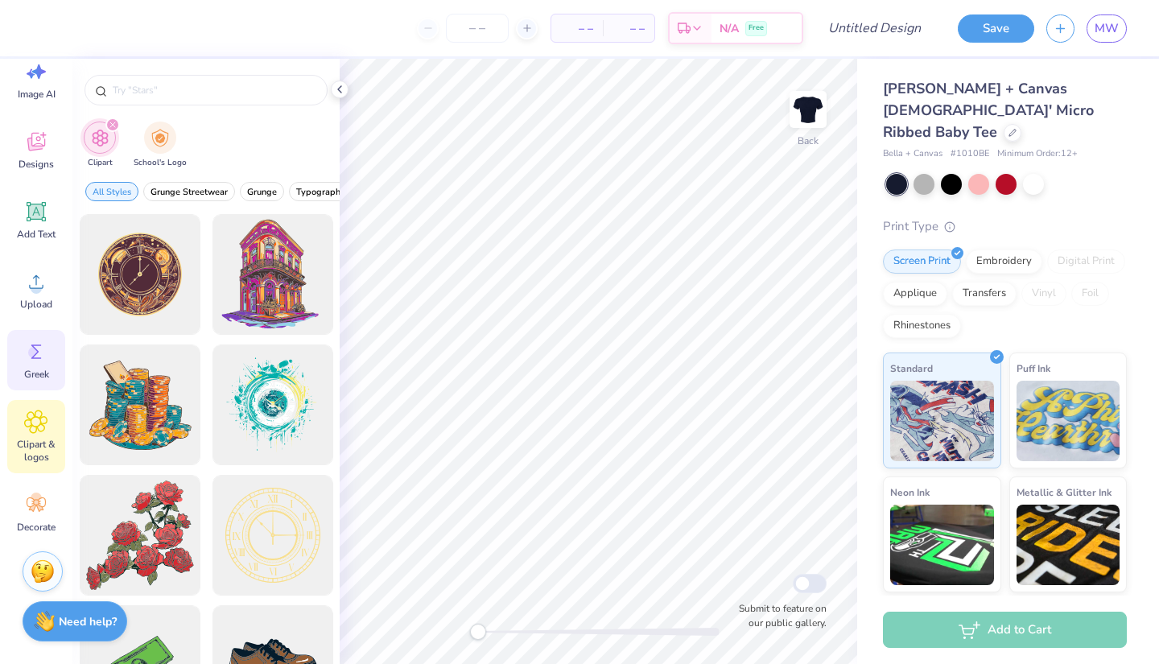
click at [49, 373] on div "Greek" at bounding box center [36, 360] width 58 height 60
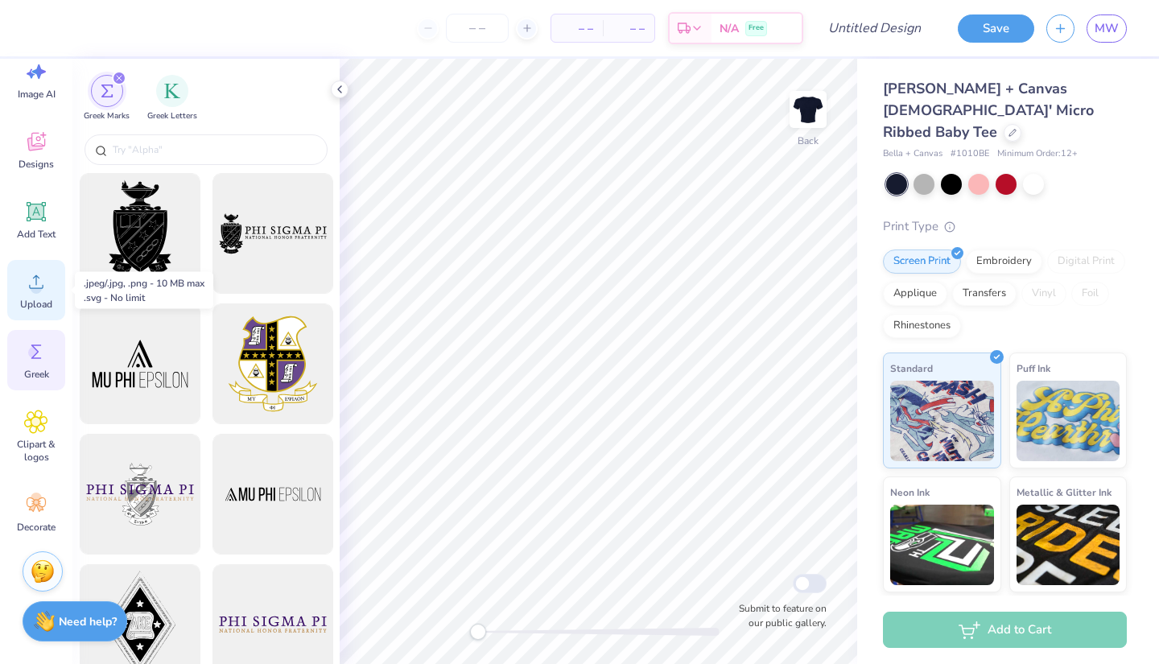
click at [35, 287] on circle at bounding box center [36, 288] width 11 height 11
